Goal: Information Seeking & Learning: Check status

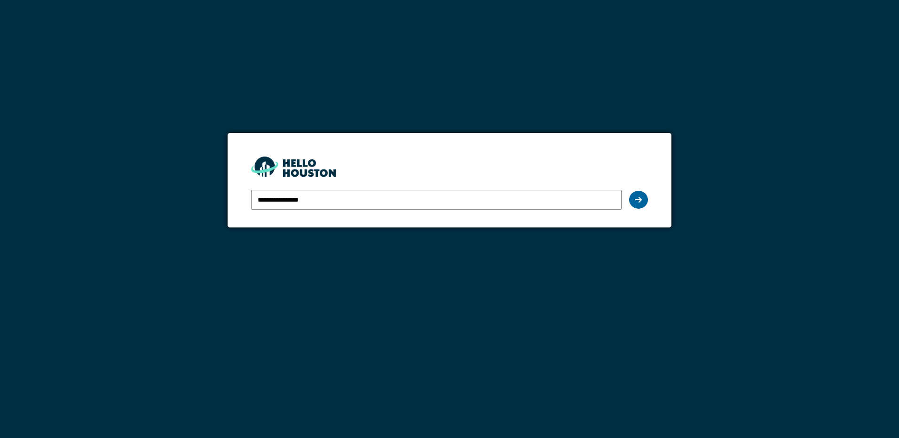
click at [630, 200] on div at bounding box center [638, 200] width 19 height 18
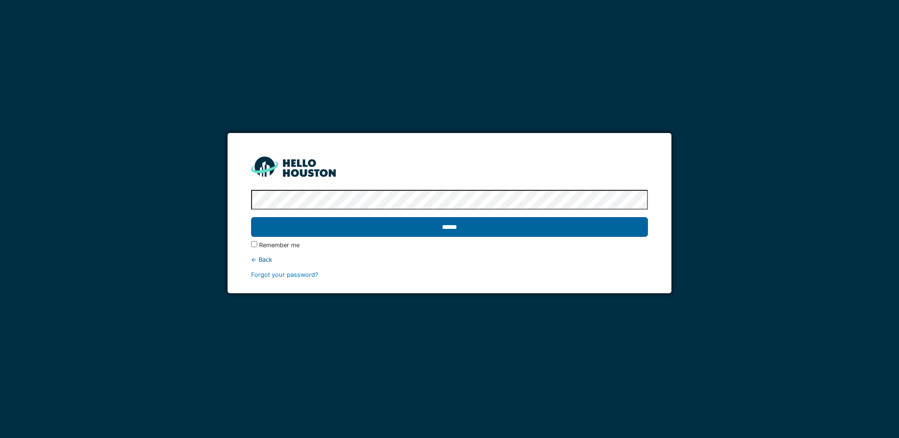
click at [461, 223] on input "******" at bounding box center [449, 227] width 396 height 20
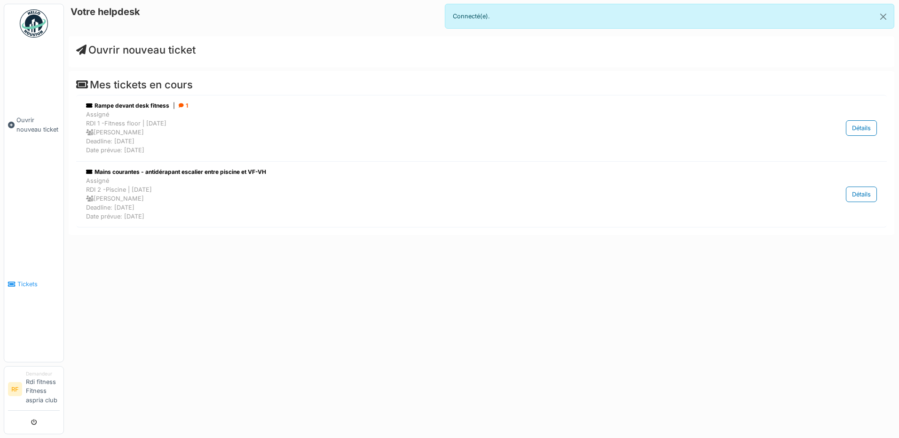
click at [28, 290] on link "Tickets" at bounding box center [33, 284] width 59 height 155
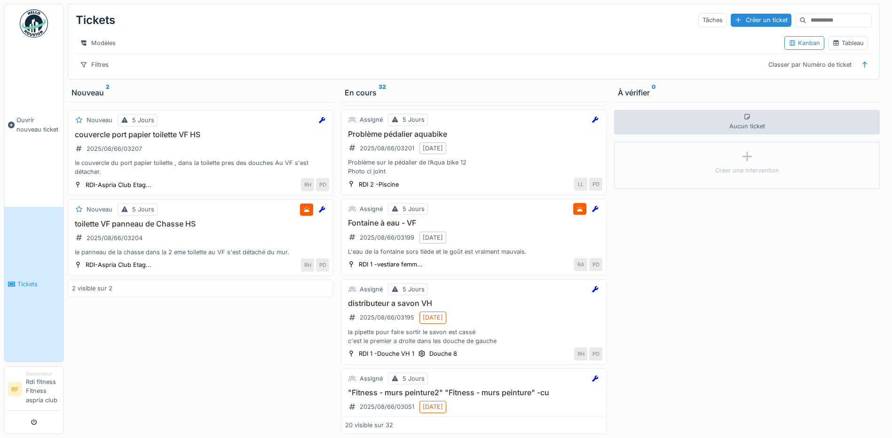
scroll to position [82, 0]
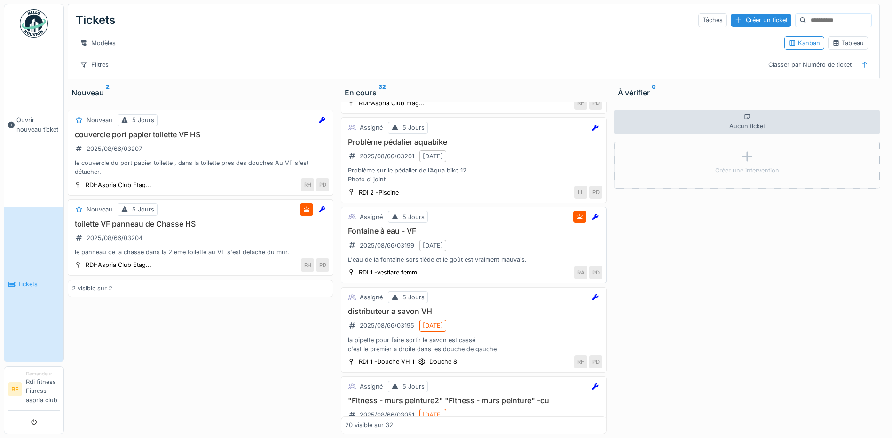
click at [491, 245] on div "Fontaine à eau - VF 2025/08/66/03199 22/08/2025 L'eau de la fontaine sors tiède…" at bounding box center [473, 246] width 257 height 38
click at [614, 245] on div "Aucun ticket Créer une intervention" at bounding box center [747, 268] width 266 height 332
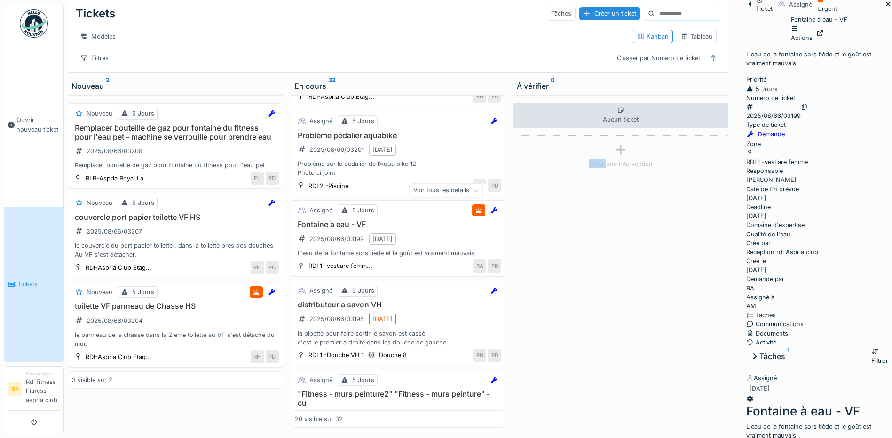
scroll to position [7, 0]
click at [816, 319] on div "Communications" at bounding box center [819, 323] width 146 height 9
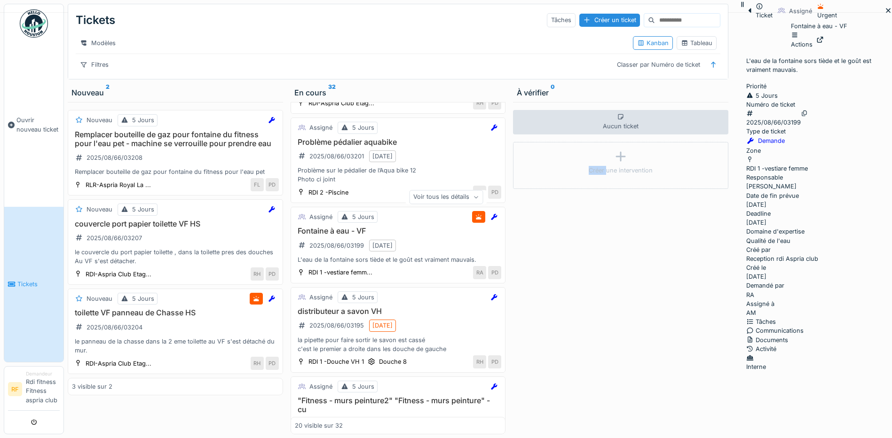
click at [746, 317] on div "Tâches" at bounding box center [819, 321] width 146 height 9
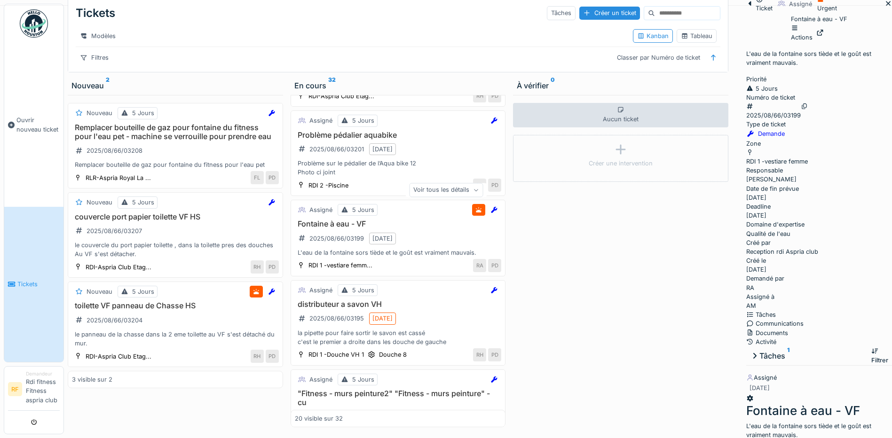
click at [483, 193] on div "Voir tous les détails" at bounding box center [446, 190] width 74 height 14
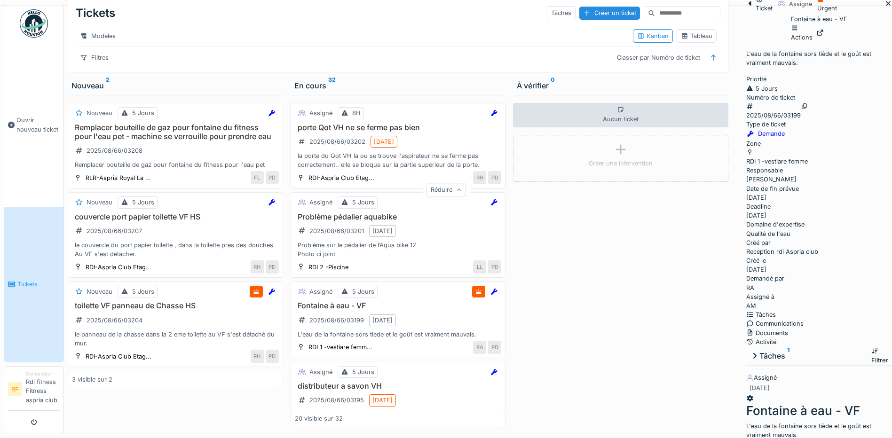
click at [384, 163] on div "la porte du Qot VH la ou se trouve l'aspirateur ne se ferme pas correctement.. …" at bounding box center [398, 160] width 207 height 18
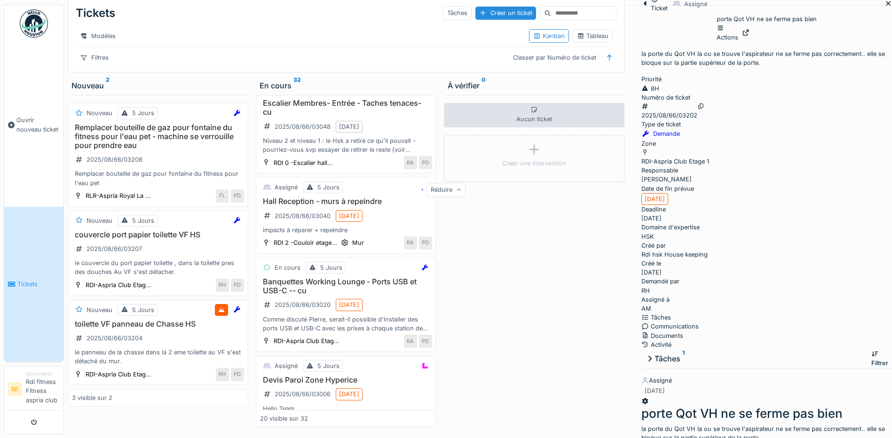
scroll to position [577, 0]
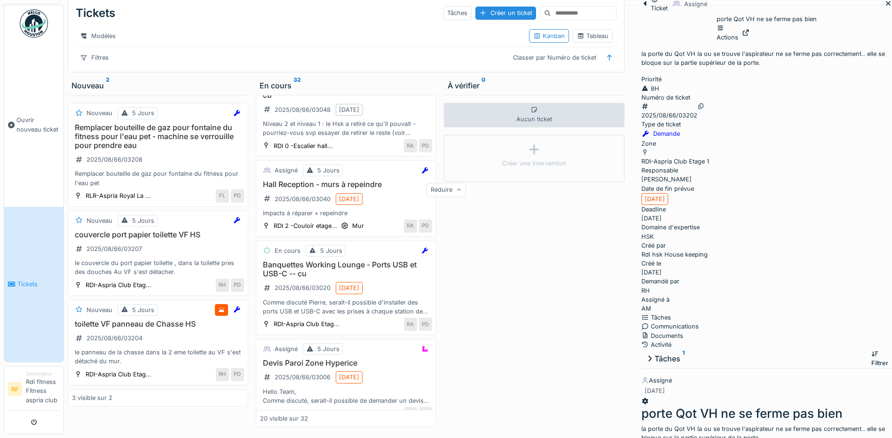
drag, startPoint x: 440, startPoint y: 243, endPoint x: 440, endPoint y: 267, distance: 23.5
click at [440, 267] on div "En cours 32 Assigné 8H porte Qot VH ne se ferme pas bien 2025/08/66/03202 21/08…" at bounding box center [346, 253] width 188 height 355
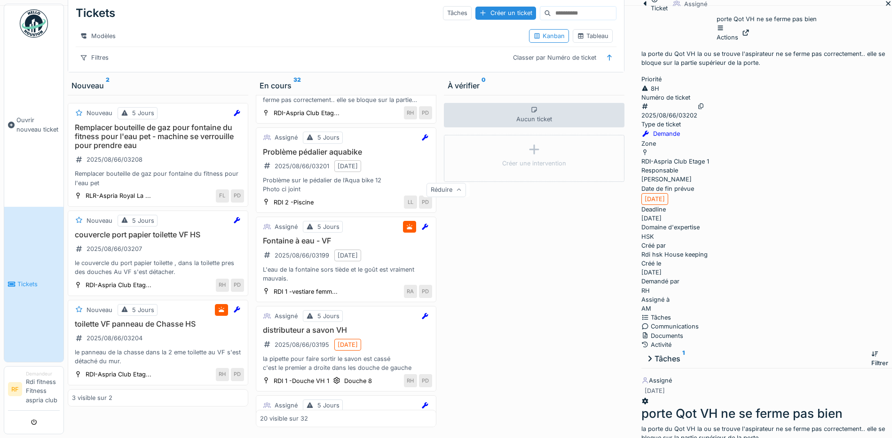
scroll to position [0, 0]
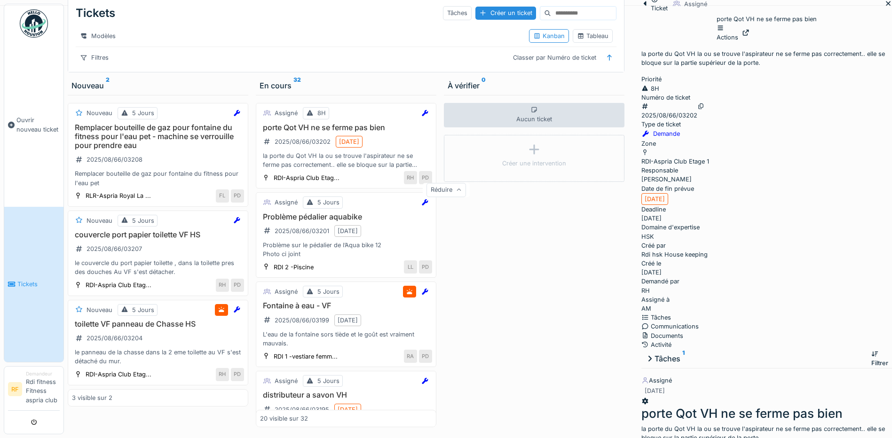
click at [884, 7] on icon at bounding box center [888, 3] width 8 height 6
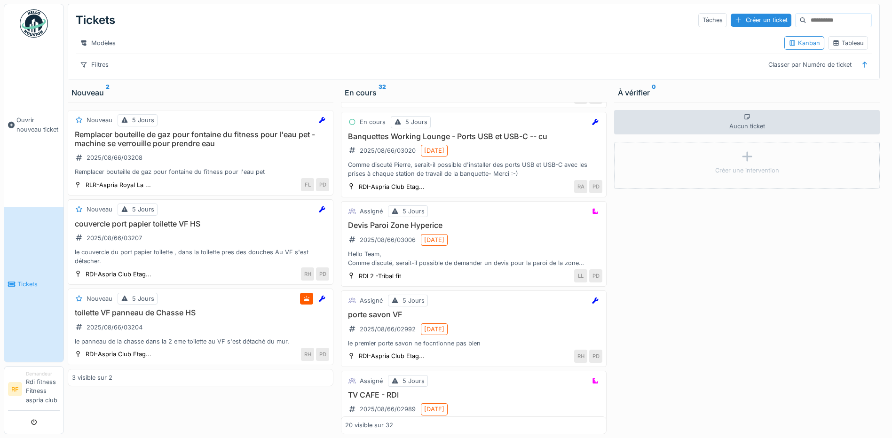
scroll to position [707, 0]
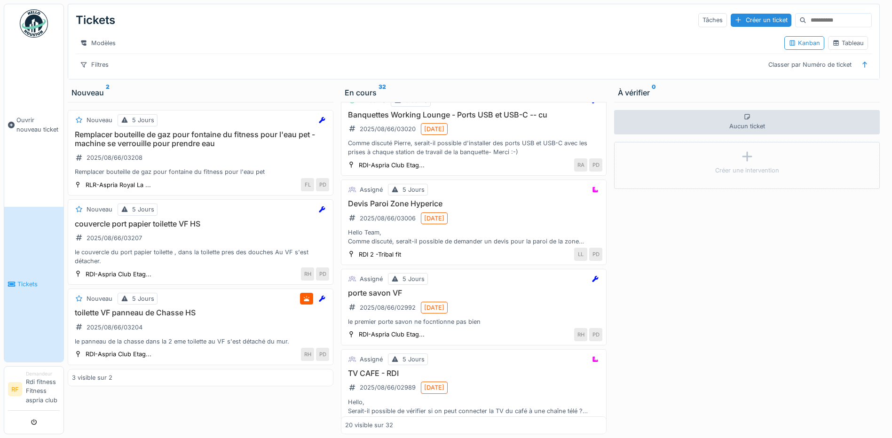
click at [39, 381] on li "Demandeur Rdi fitness Fitness aspria club" at bounding box center [43, 389] width 34 height 38
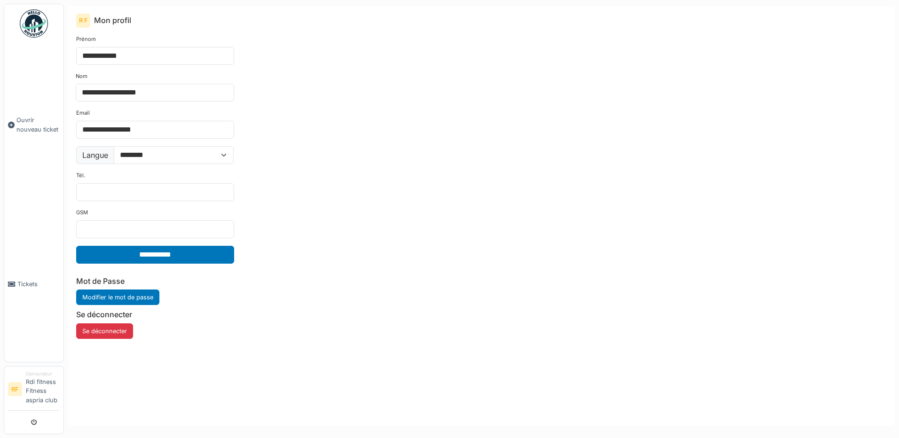
click at [34, 297] on link "Tickets" at bounding box center [33, 284] width 59 height 155
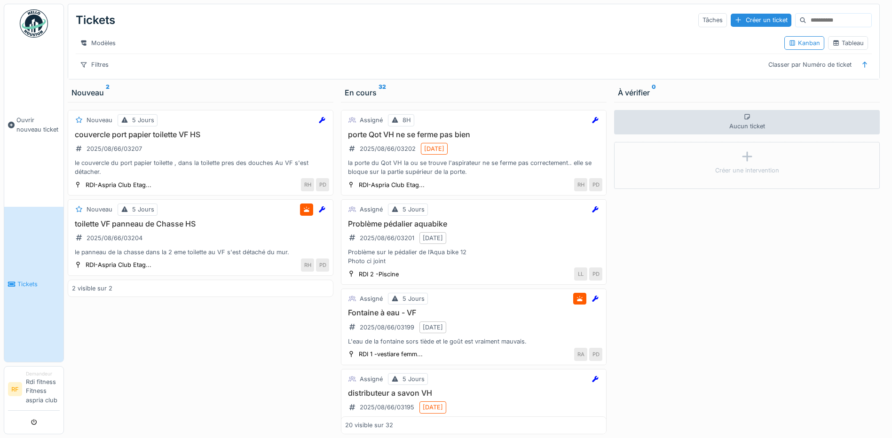
click at [351, 98] on div "En cours 32" at bounding box center [474, 92] width 258 height 11
click at [381, 93] on sup "32" at bounding box center [382, 92] width 8 height 11
click at [840, 47] on div "Tableau" at bounding box center [847, 43] width 31 height 9
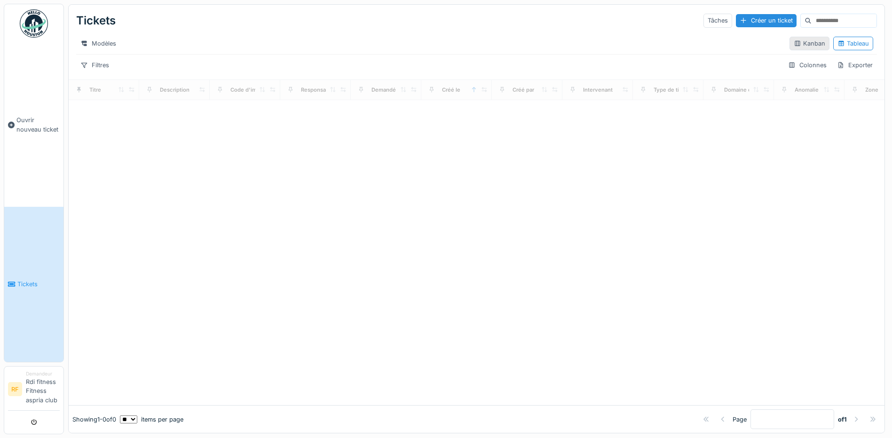
click at [801, 48] on div "Kanban" at bounding box center [808, 43] width 31 height 9
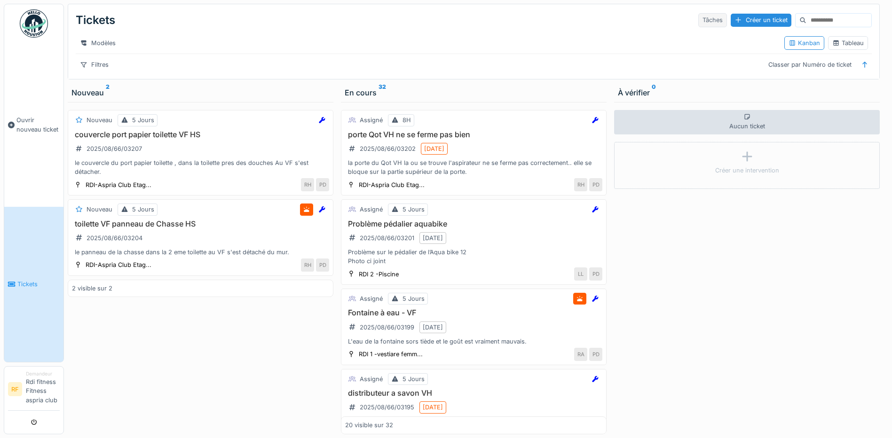
click at [698, 23] on div "Tâches" at bounding box center [712, 20] width 29 height 14
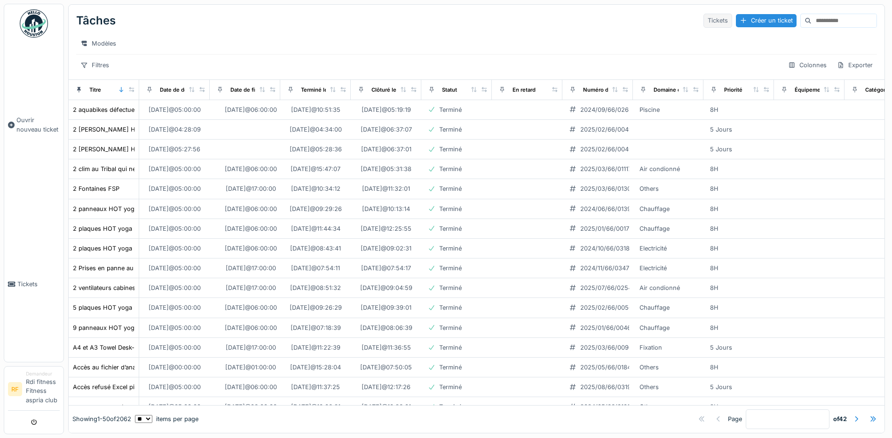
click at [703, 27] on div "Tickets" at bounding box center [717, 21] width 29 height 14
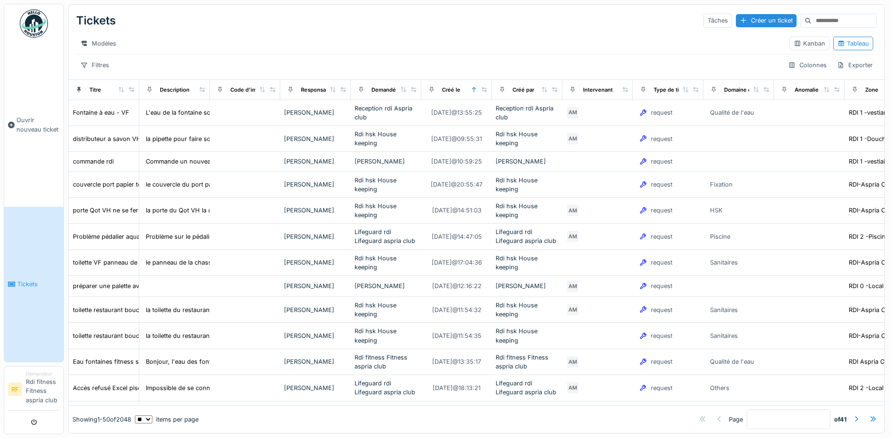
click at [19, 305] on link "Tickets" at bounding box center [33, 284] width 59 height 155
